Goal: Complete application form: Complete application form

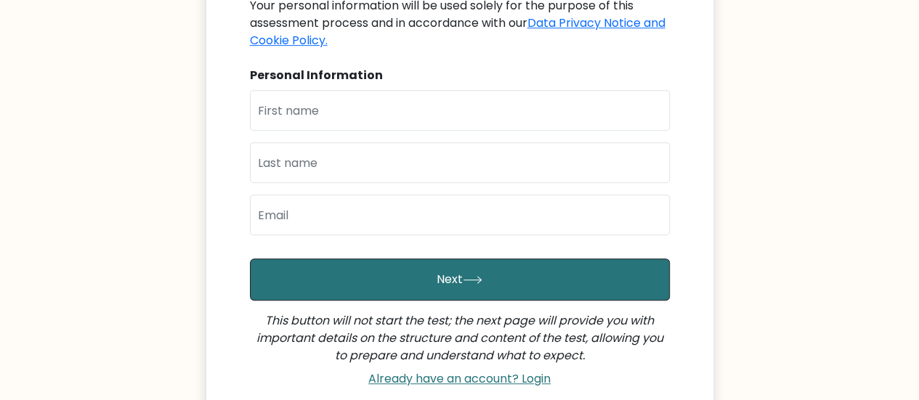
scroll to position [218, 0]
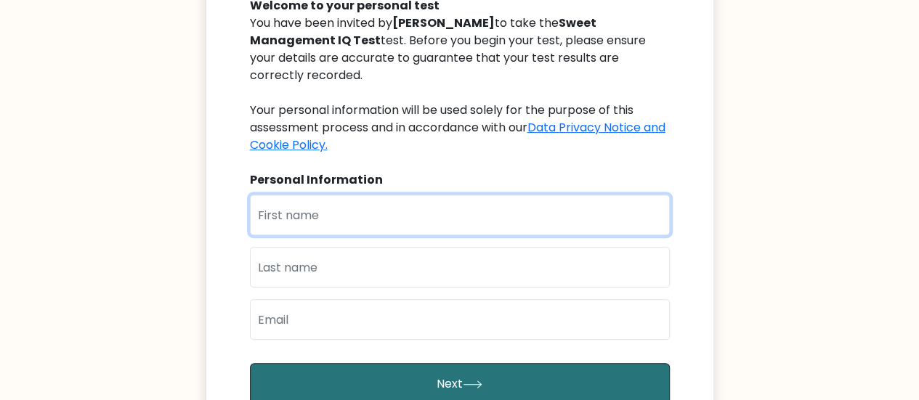
click at [413, 201] on input "text" at bounding box center [460, 215] width 420 height 41
type input "Romar"
type input "Balibalos"
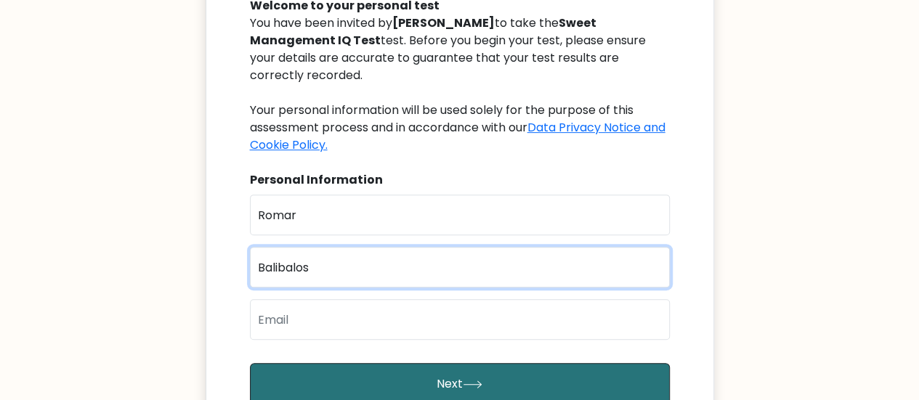
type input "rb80211@gmail.com"
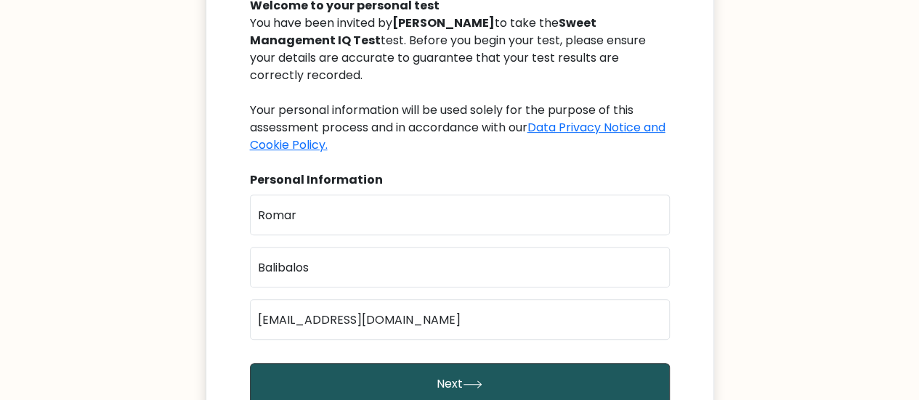
click at [487, 363] on button "Next" at bounding box center [460, 384] width 420 height 42
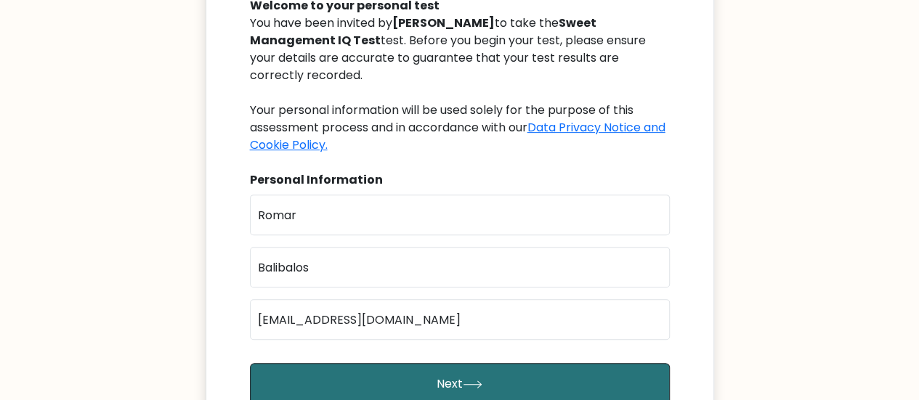
scroll to position [286, 0]
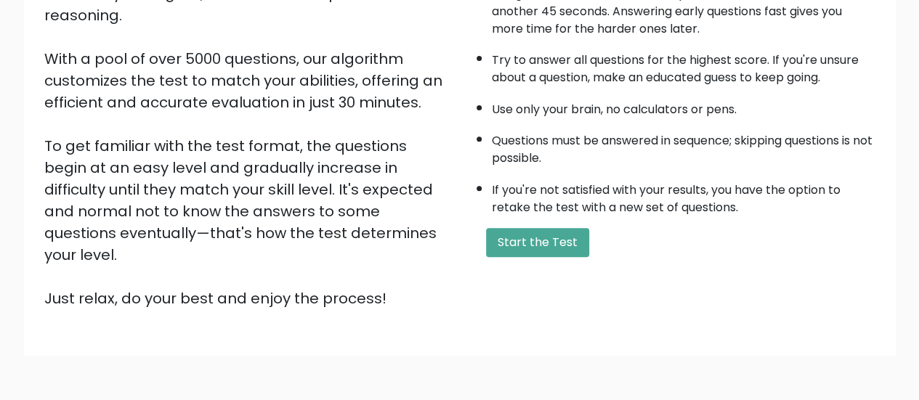
scroll to position [264, 0]
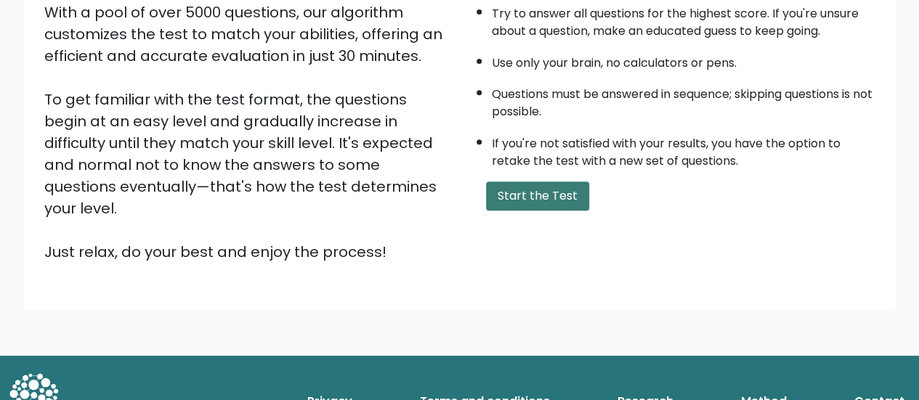
click at [530, 190] on button "Start the Test" at bounding box center [537, 196] width 103 height 29
